Goal: Task Accomplishment & Management: Complete application form

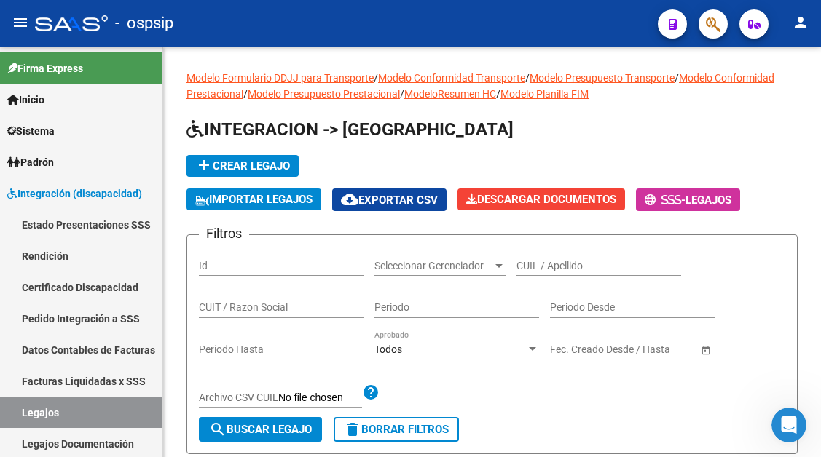
scroll to position [521, 0]
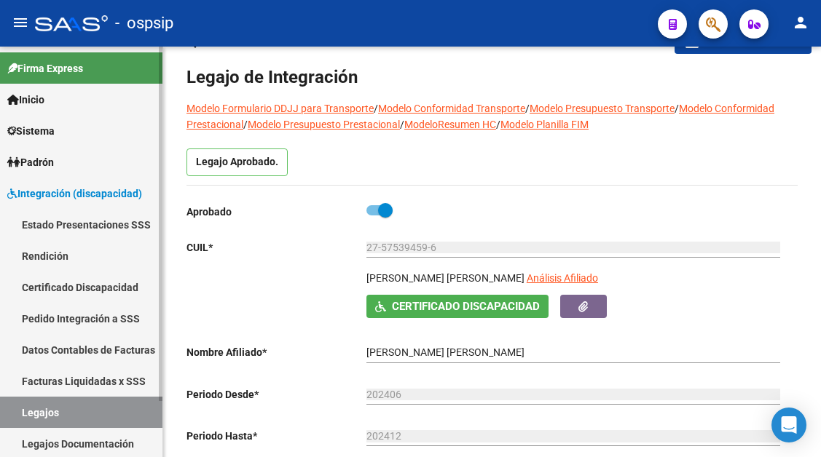
scroll to position [73, 0]
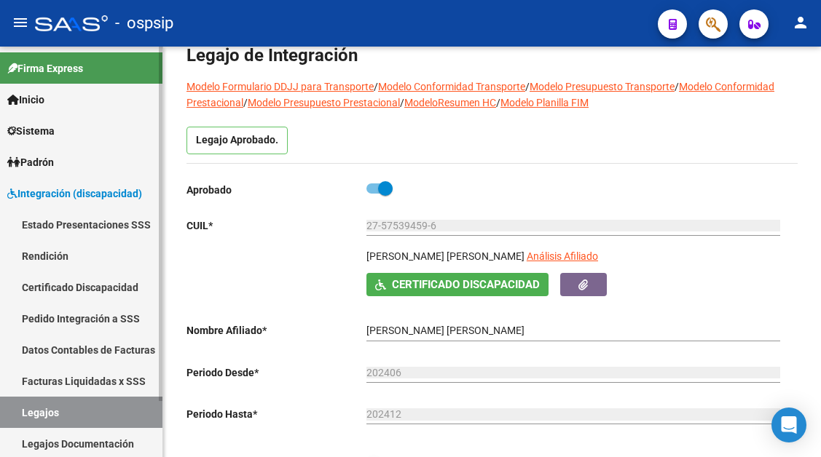
click at [74, 414] on link "Legajos" at bounding box center [81, 412] width 162 height 31
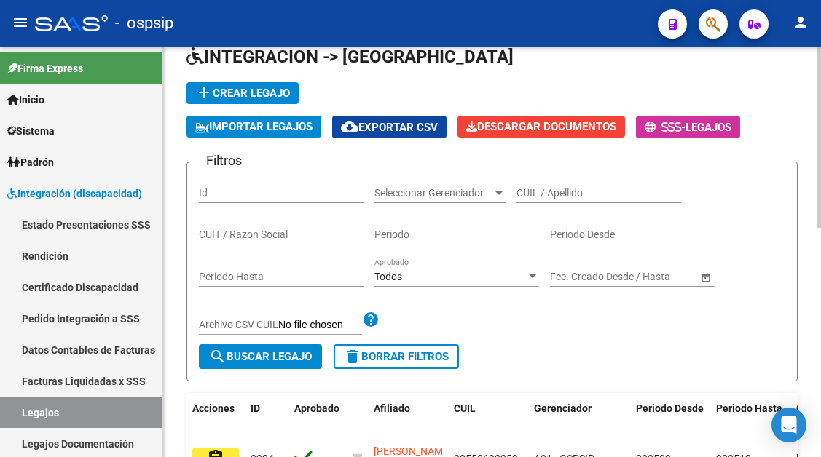
click at [571, 198] on input "CUIL / Apellido" at bounding box center [598, 193] width 165 height 12
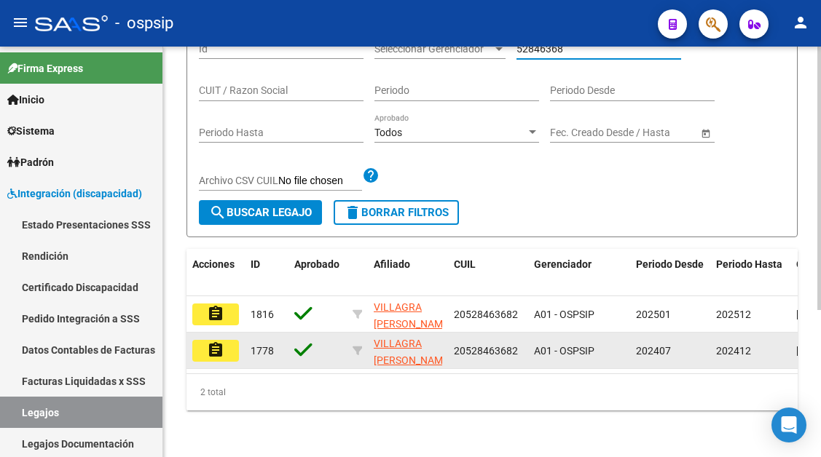
scroll to position [229, 0]
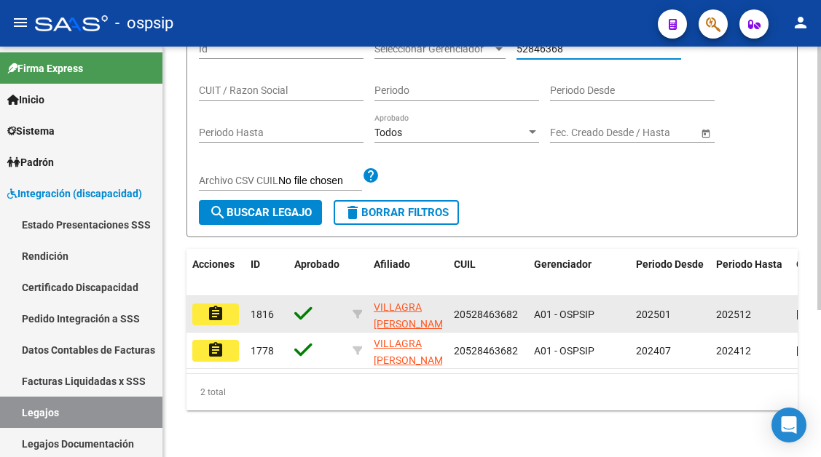
type input "52846368"
click at [213, 305] on mat-icon "assignment" at bounding box center [215, 313] width 17 height 17
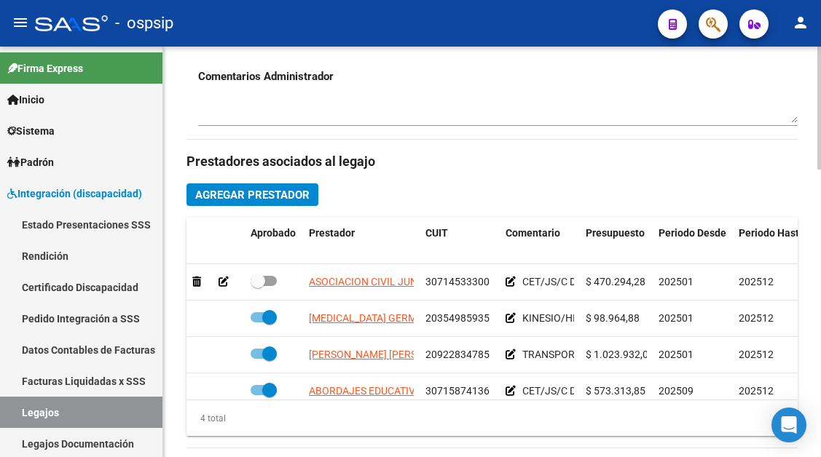
scroll to position [26, 0]
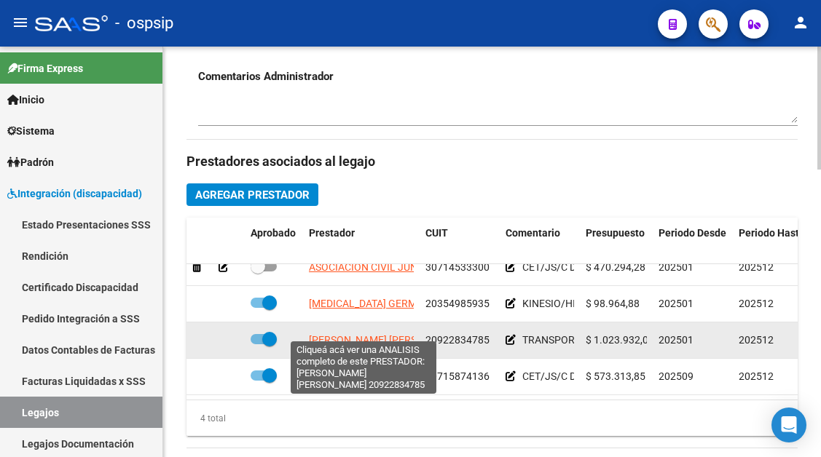
click at [355, 335] on span "BAUZA HENRI ALBERTO" at bounding box center [388, 340] width 158 height 12
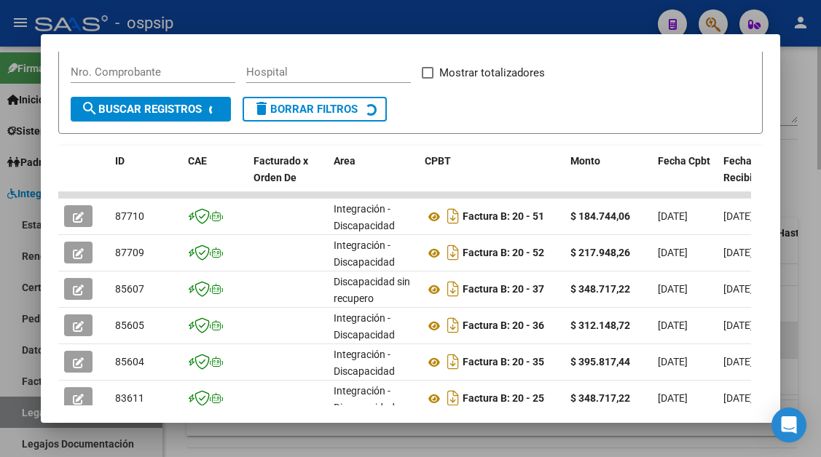
scroll to position [285, 0]
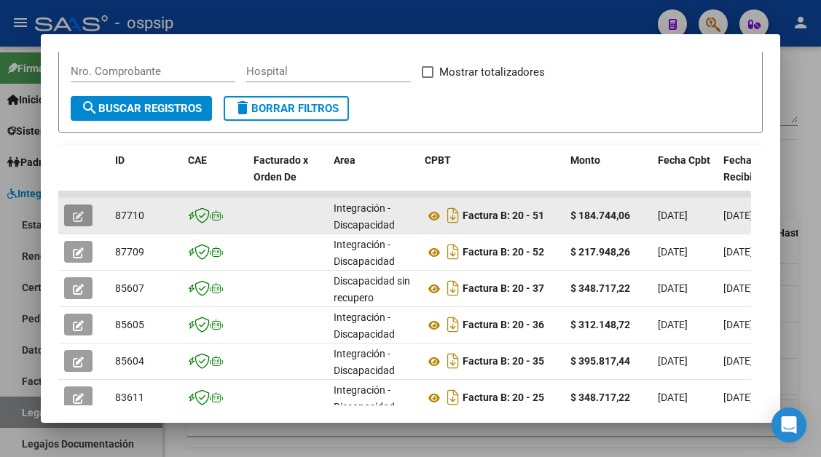
click at [79, 223] on button "button" at bounding box center [78, 216] width 28 height 22
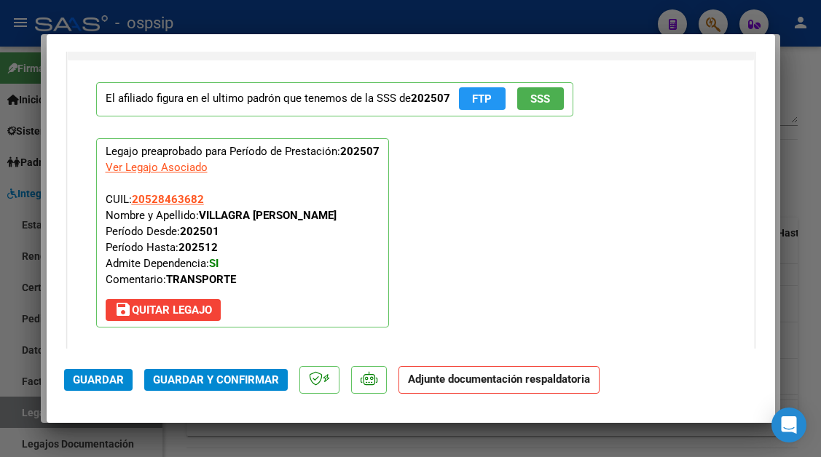
scroll to position [1719, 0]
click at [28, 416] on div at bounding box center [410, 228] width 821 height 457
type input "$ 0,00"
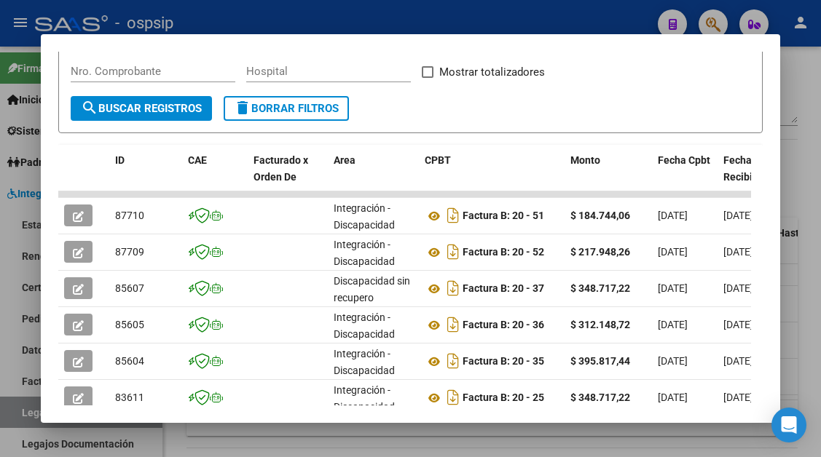
click at [28, 416] on div at bounding box center [410, 228] width 821 height 457
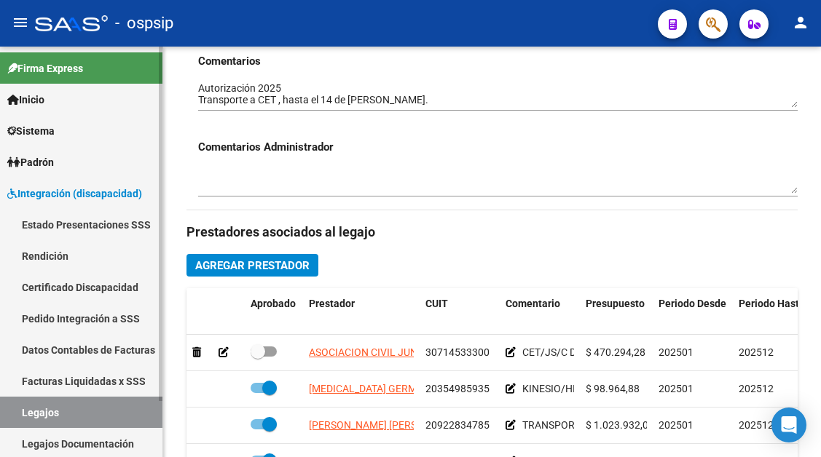
scroll to position [437, 0]
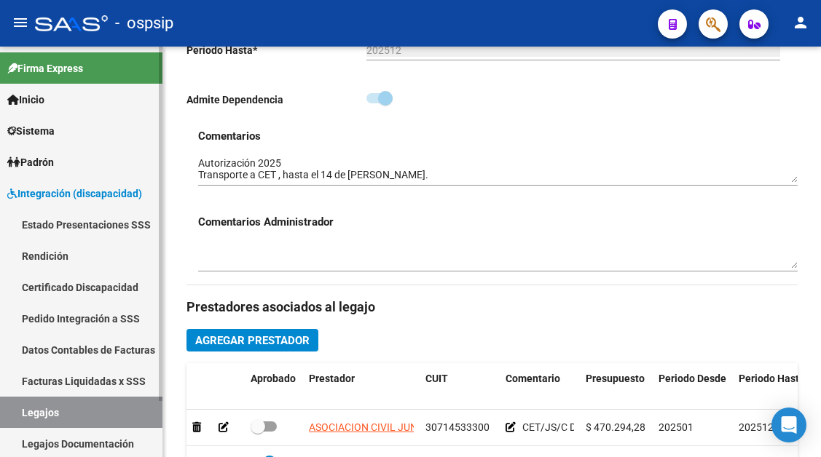
click at [68, 425] on link "Legajos" at bounding box center [81, 412] width 162 height 31
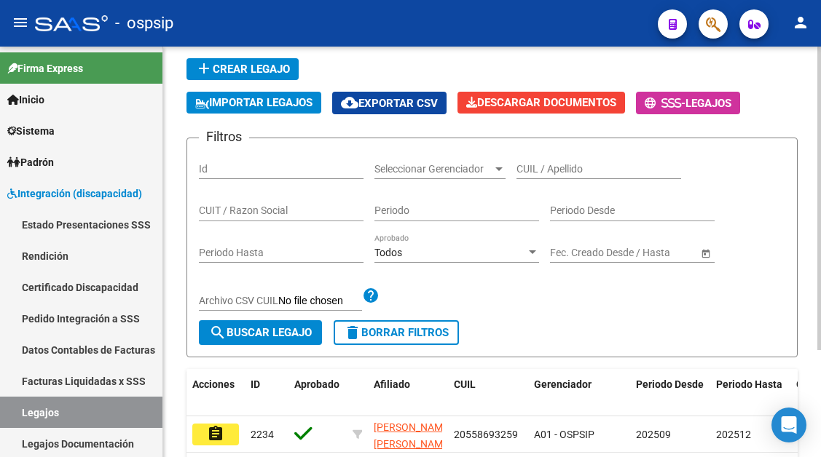
scroll to position [71, 0]
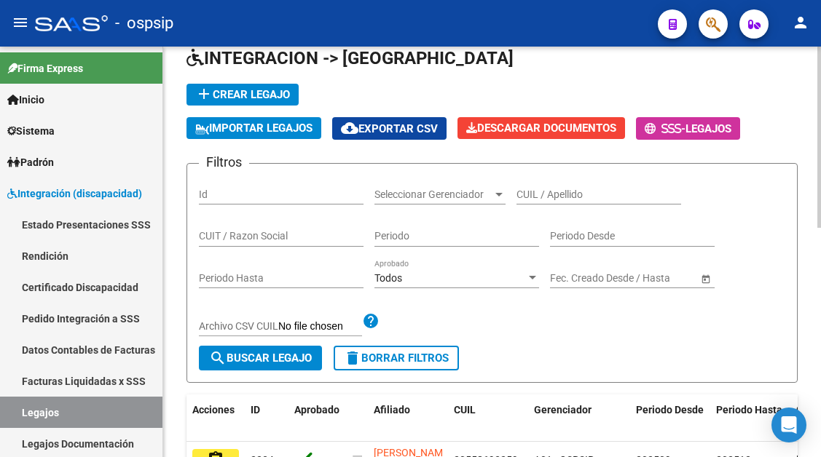
click at [551, 200] on input "CUIL / Apellido" at bounding box center [598, 195] width 165 height 12
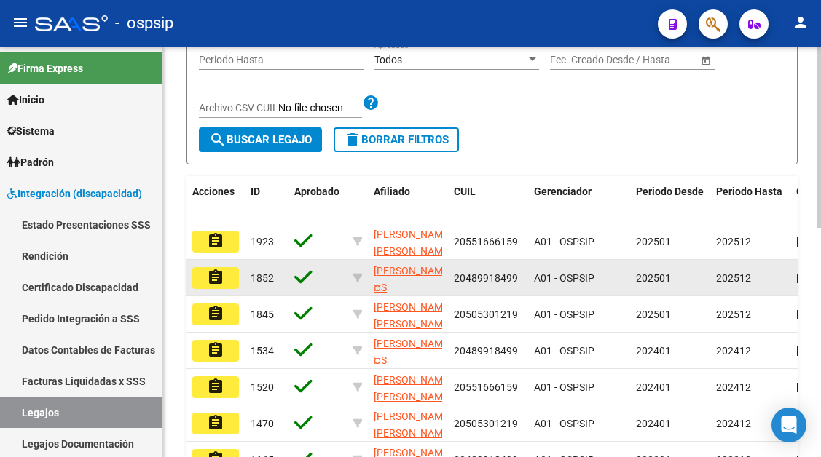
type input "RIOS"
click at [214, 289] on button "assignment" at bounding box center [215, 278] width 47 height 22
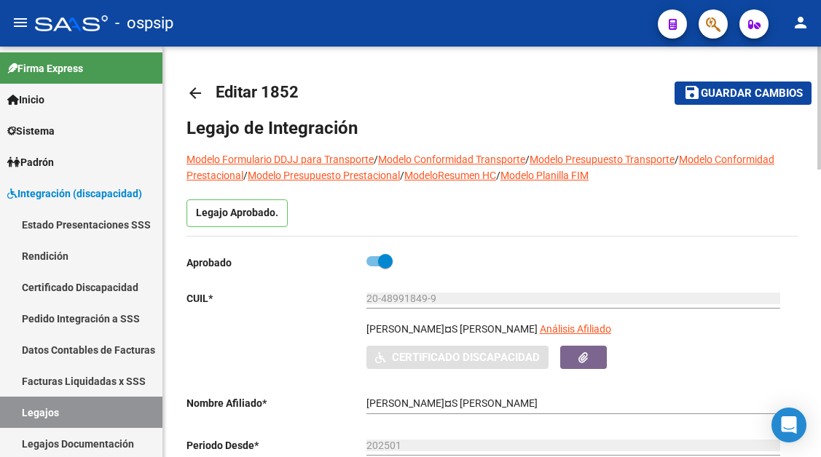
type input "RIOS TOMAS GABRIEL"
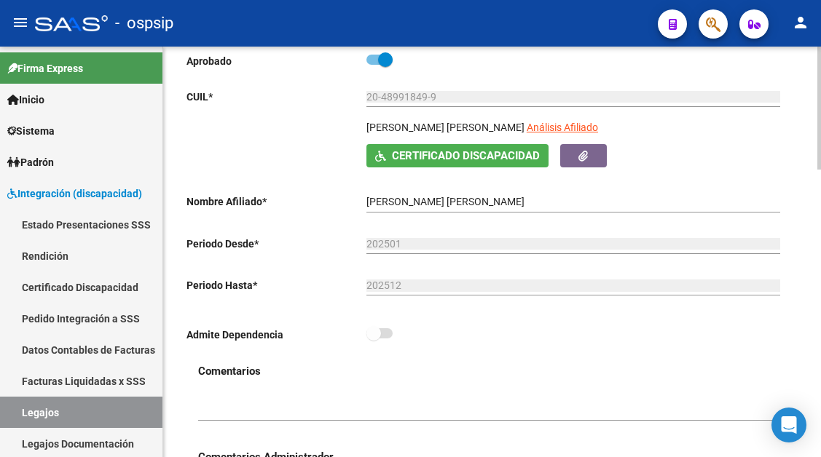
scroll to position [218, 0]
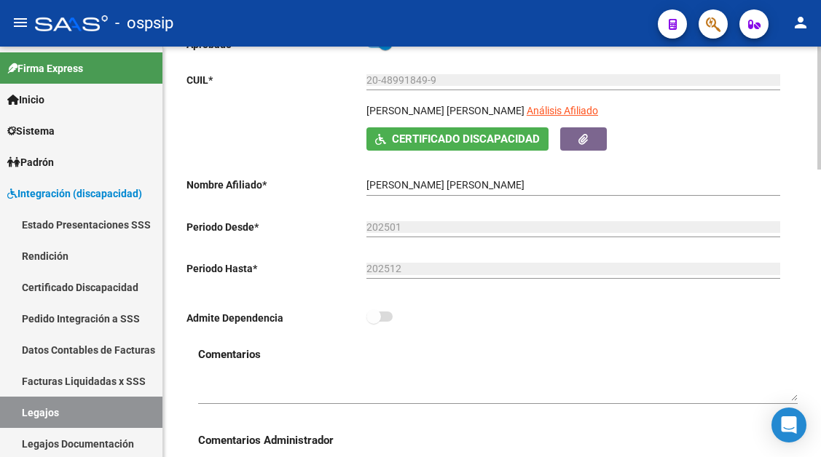
click at [494, 101] on div "20-48991849-9 Ingresar CUIL" at bounding box center [573, 82] width 414 height 42
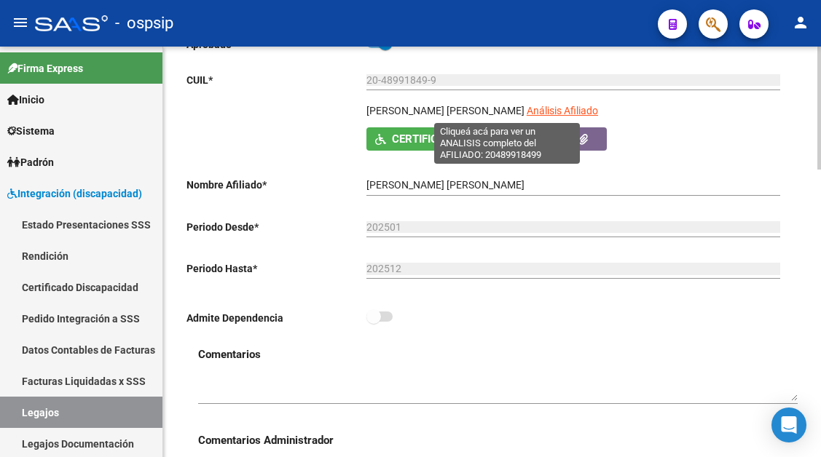
click at [526, 109] on span "Análisis Afiliado" at bounding box center [561, 111] width 71 height 12
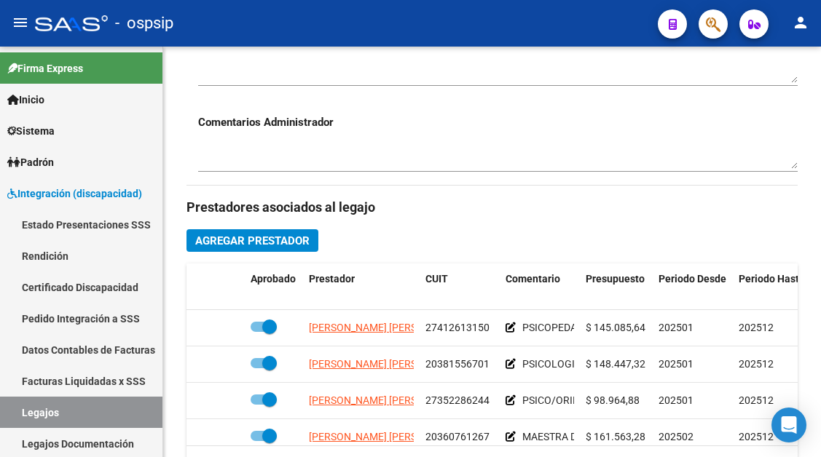
scroll to position [655, 0]
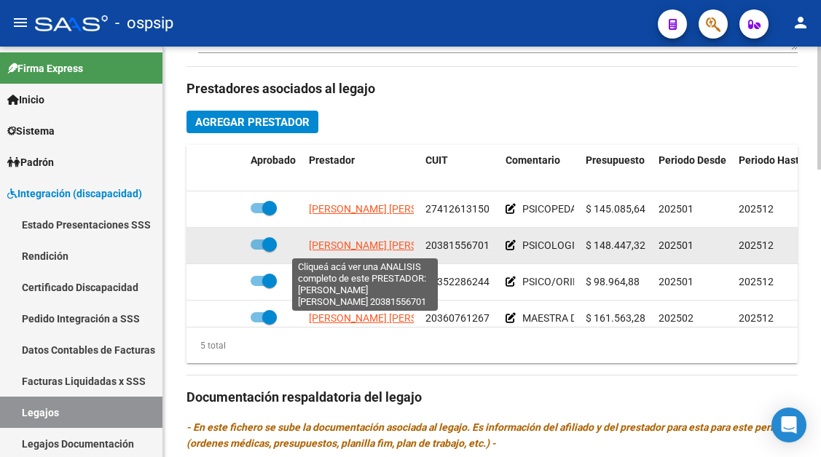
click at [374, 242] on span "GARRO PABLO AGUSTIN" at bounding box center [388, 246] width 158 height 12
type textarea "20381556701"
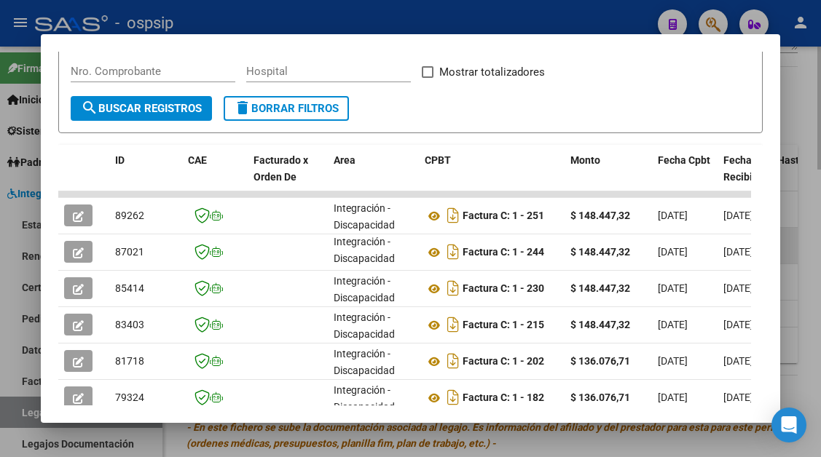
scroll to position [0, 0]
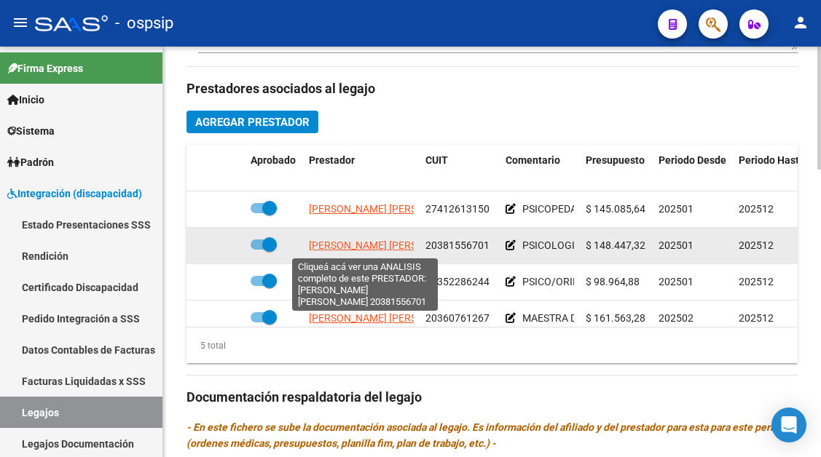
click at [392, 249] on span "GARRO PABLO AGUSTIN" at bounding box center [388, 246] width 158 height 12
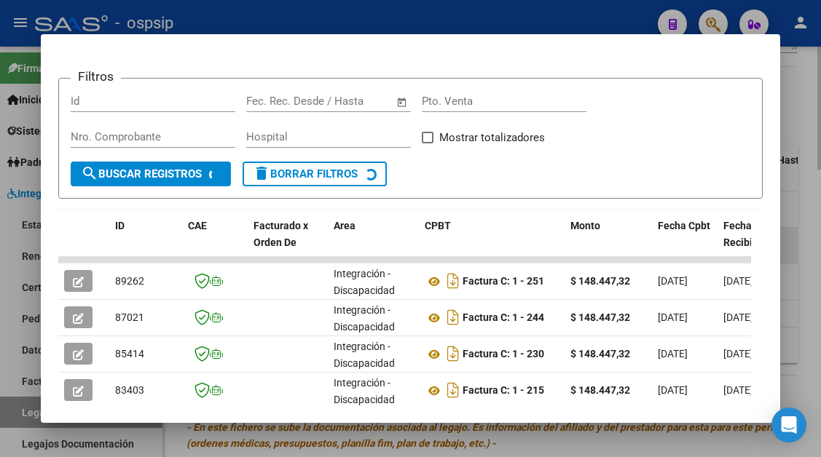
scroll to position [245, 0]
